Goal: Browse casually

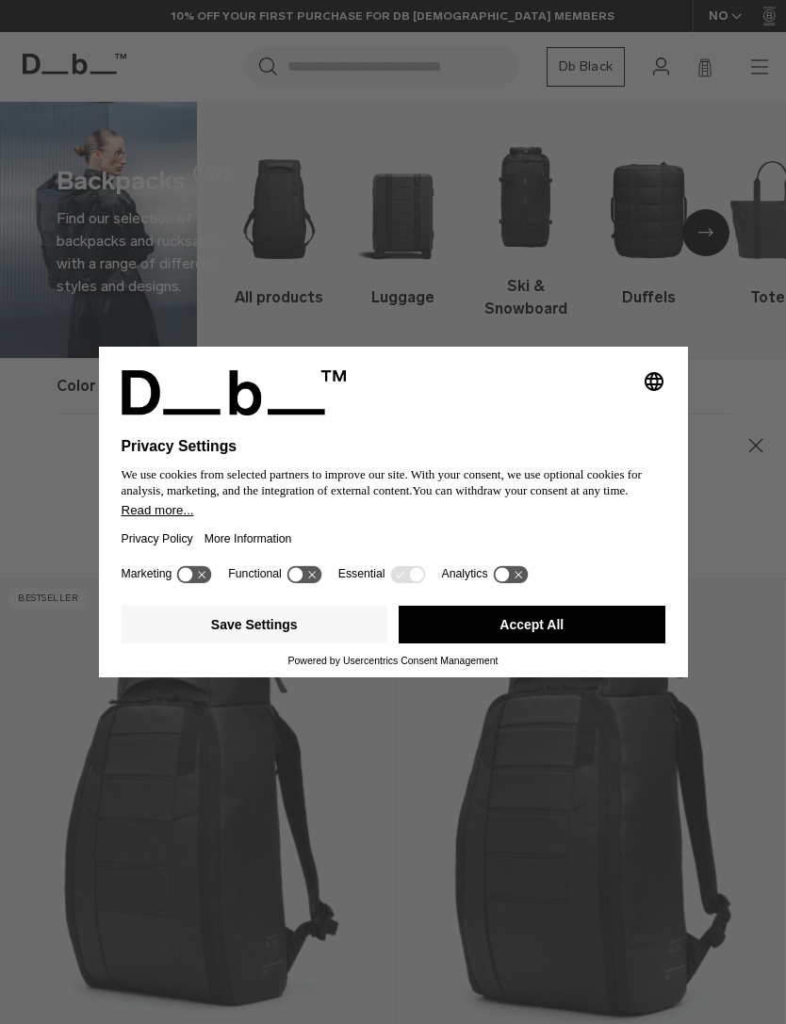
click at [558, 629] on button "Accept All" at bounding box center [532, 625] width 267 height 38
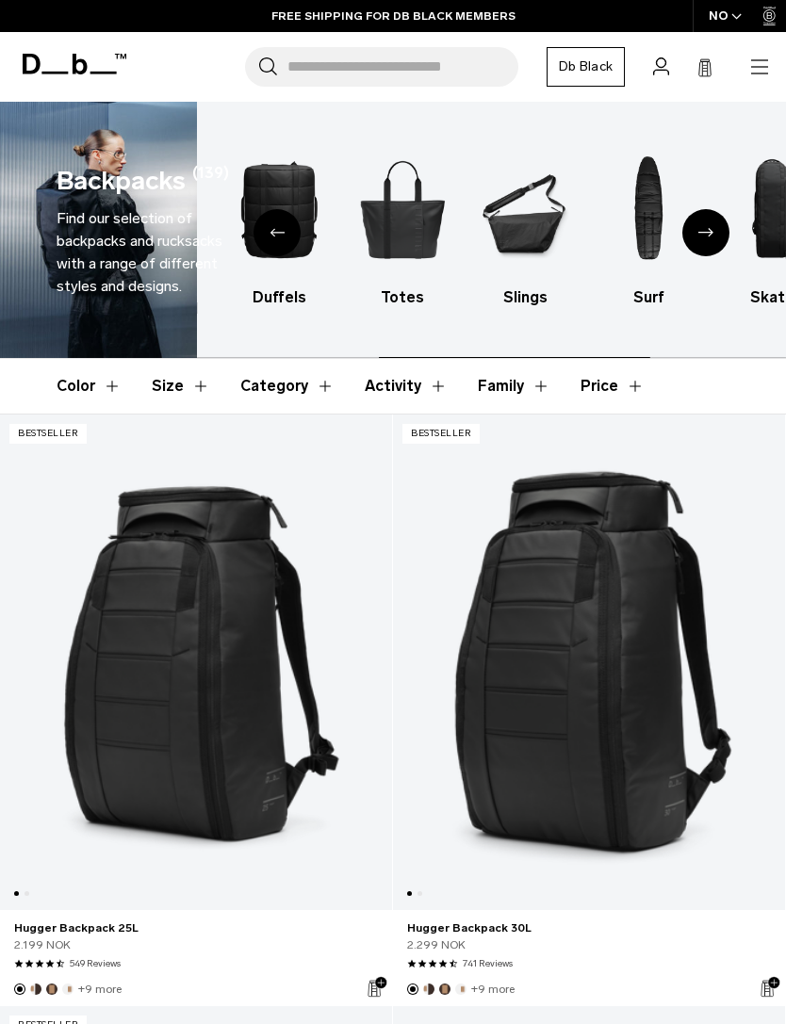
click at [530, 228] on img "6 / 10" at bounding box center [526, 209] width 90 height 136
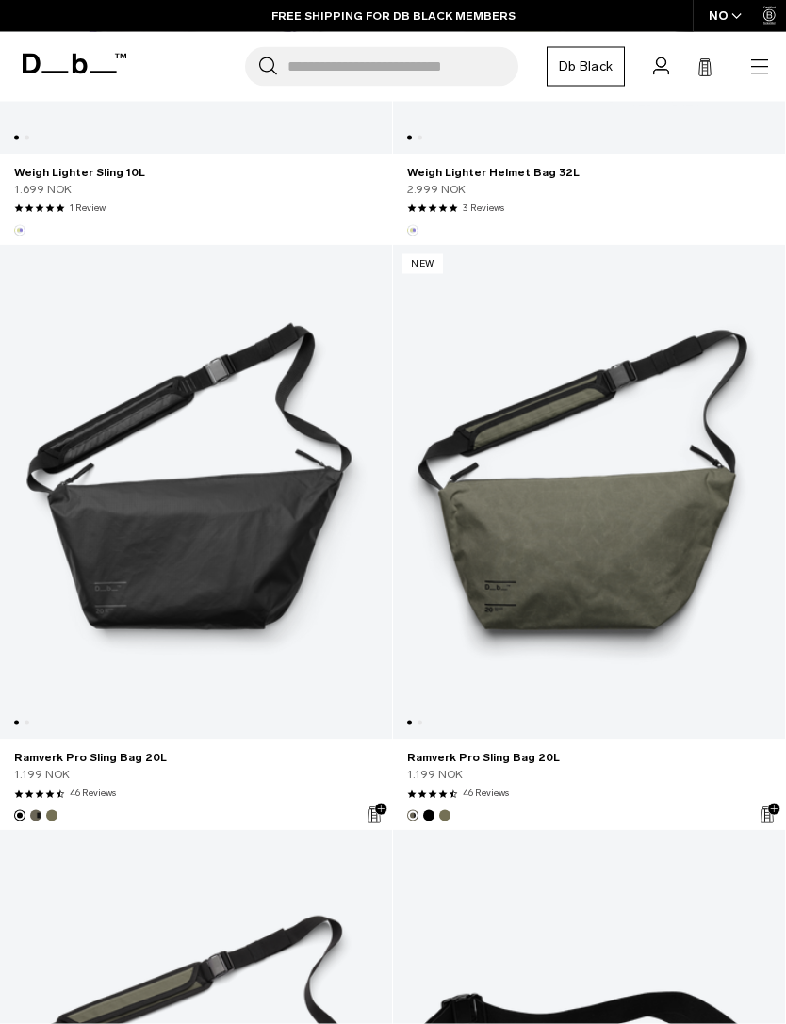
scroll to position [1918, 0]
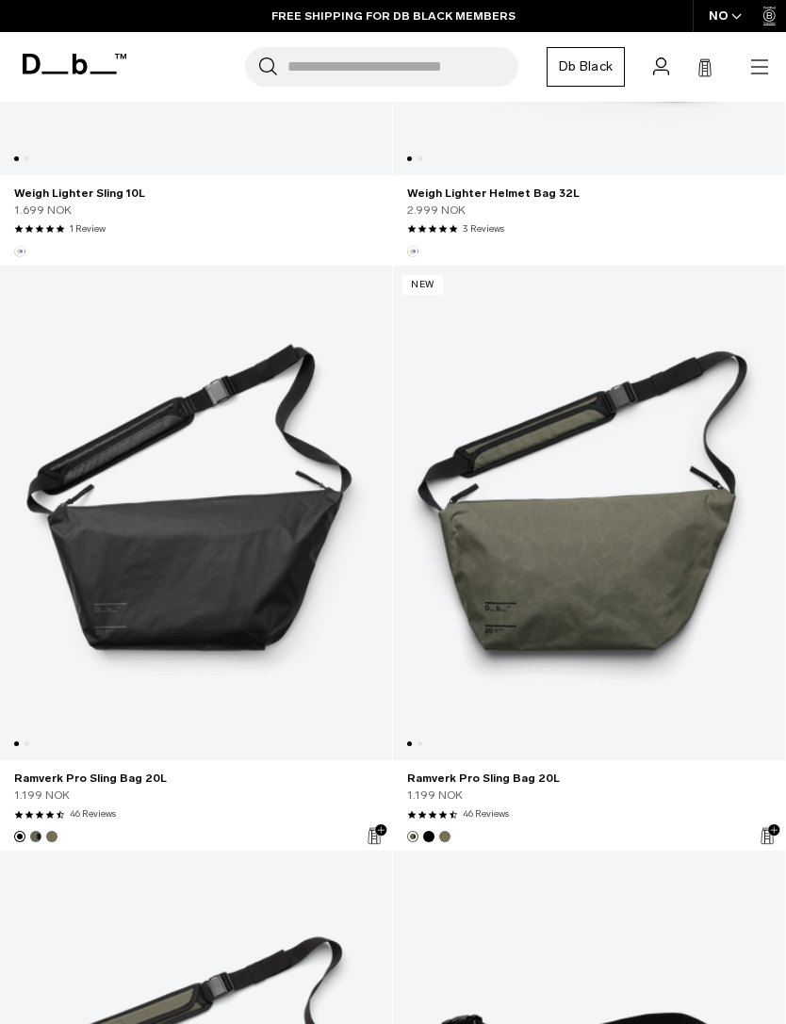
click at [84, 543] on link "Ramverk Pro Sling Bag 20L" at bounding box center [196, 514] width 392 height 496
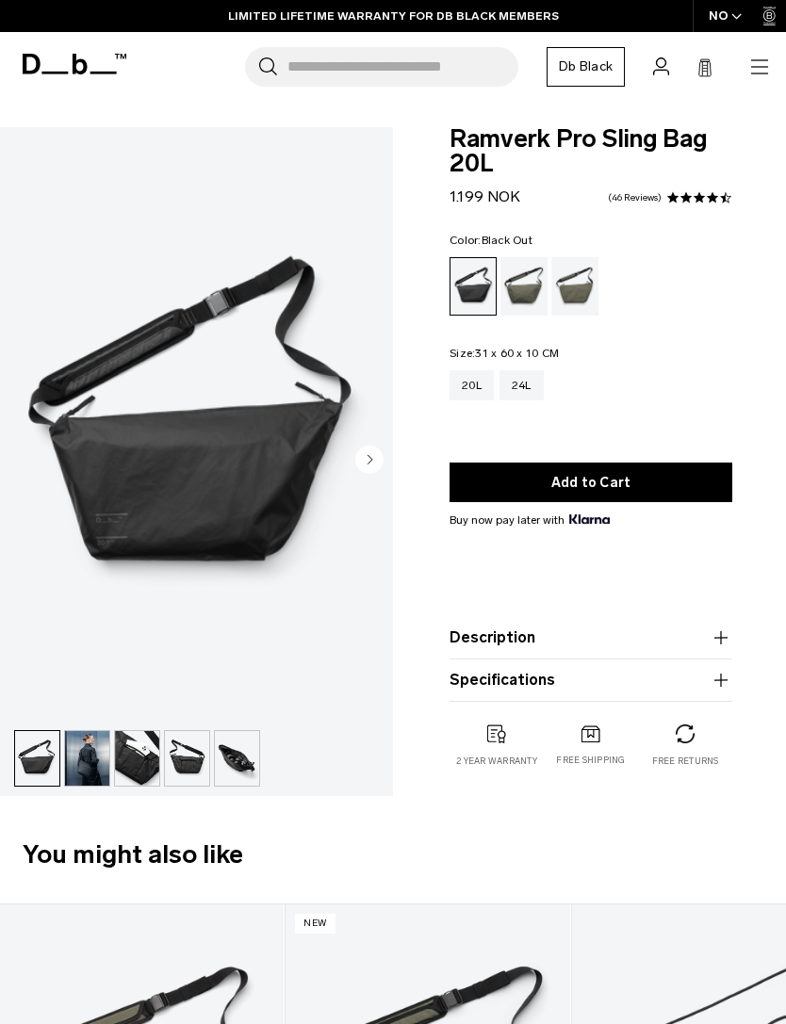
click at [376, 466] on circle "Next slide" at bounding box center [369, 460] width 28 height 28
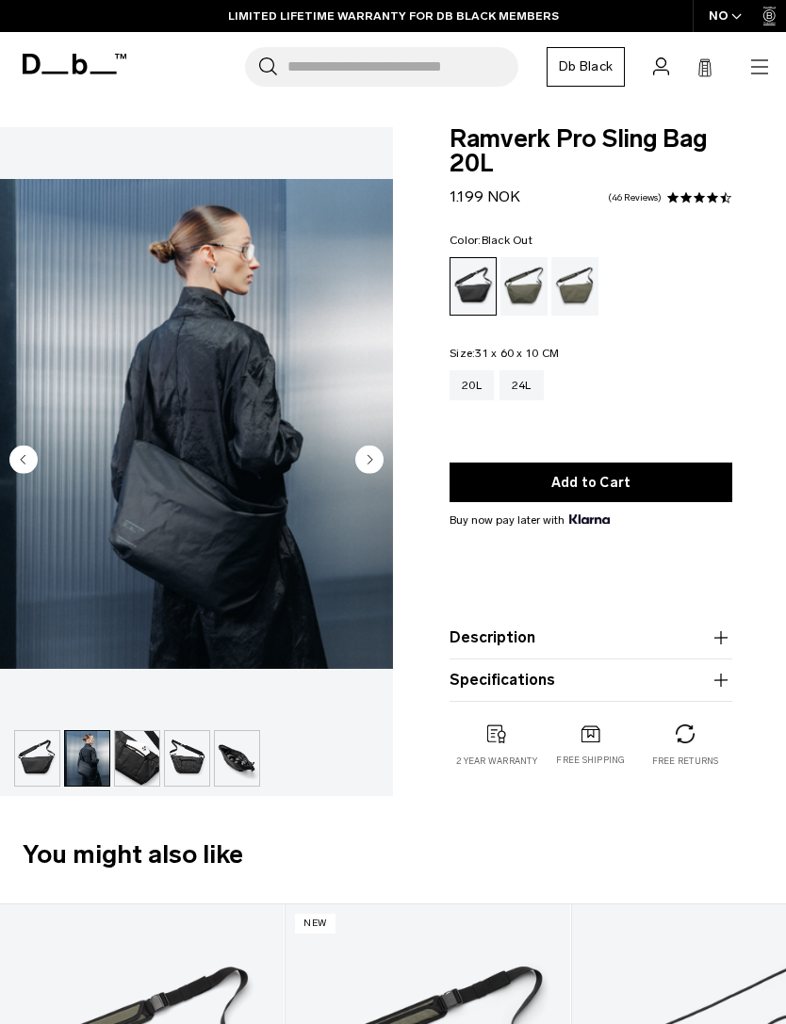
click at [376, 463] on circle "Next slide" at bounding box center [369, 460] width 28 height 28
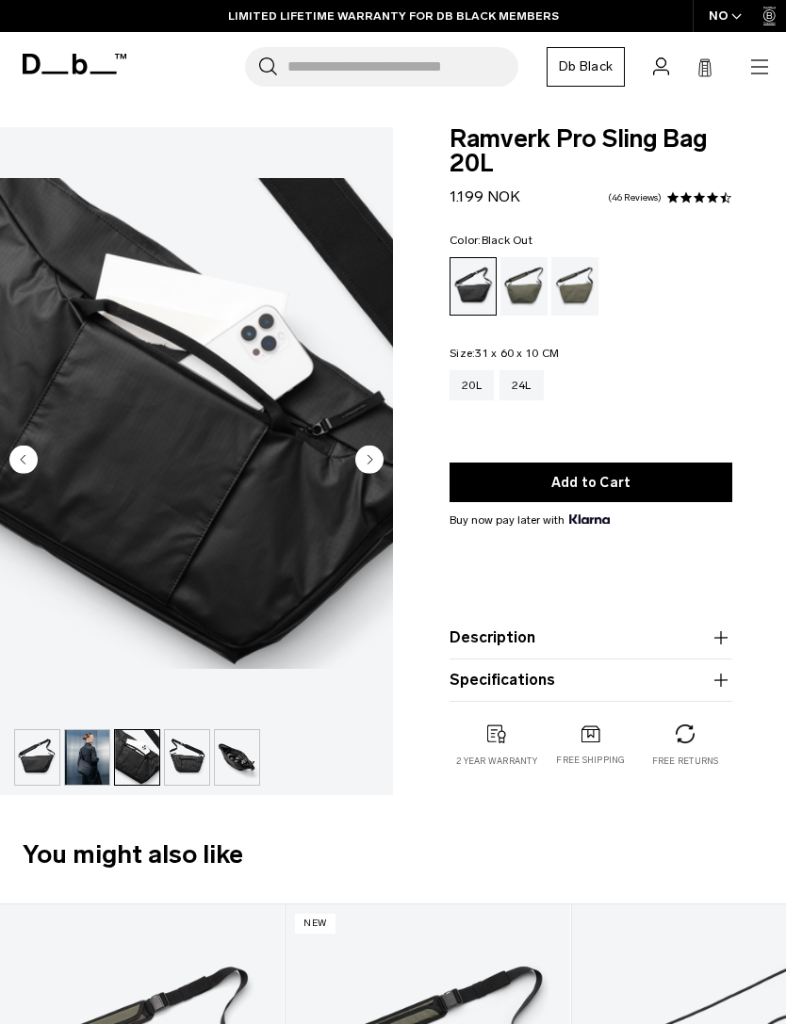
click at [375, 463] on circle "Next slide" at bounding box center [369, 459] width 28 height 28
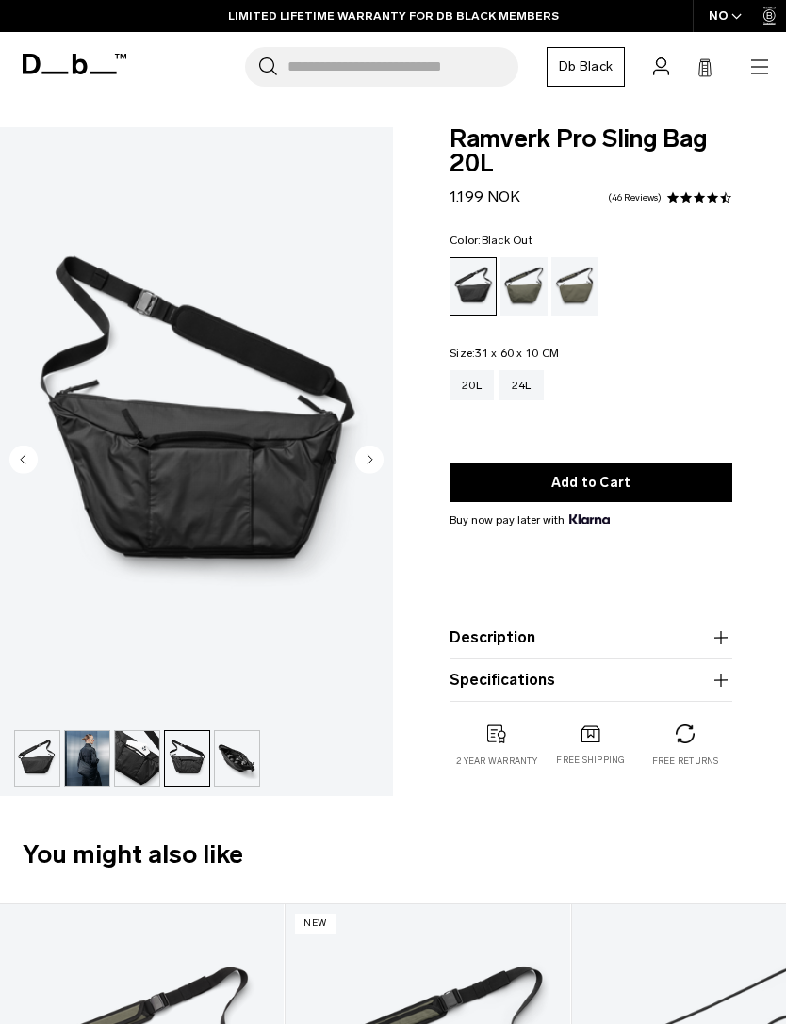
click at [374, 464] on circle "Next slide" at bounding box center [369, 460] width 28 height 28
